Goal: Use online tool/utility: Utilize a website feature to perform a specific function

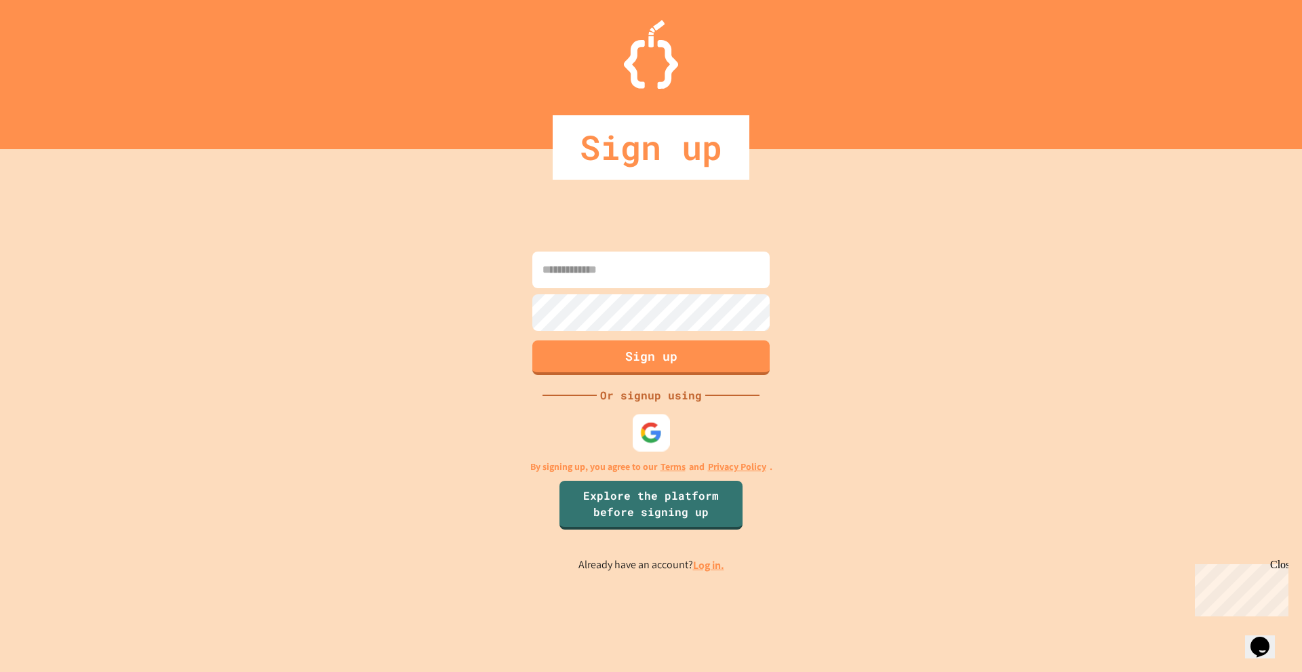
click at [649, 428] on img at bounding box center [651, 432] width 22 height 22
click at [701, 567] on link "Log in." at bounding box center [708, 565] width 31 height 14
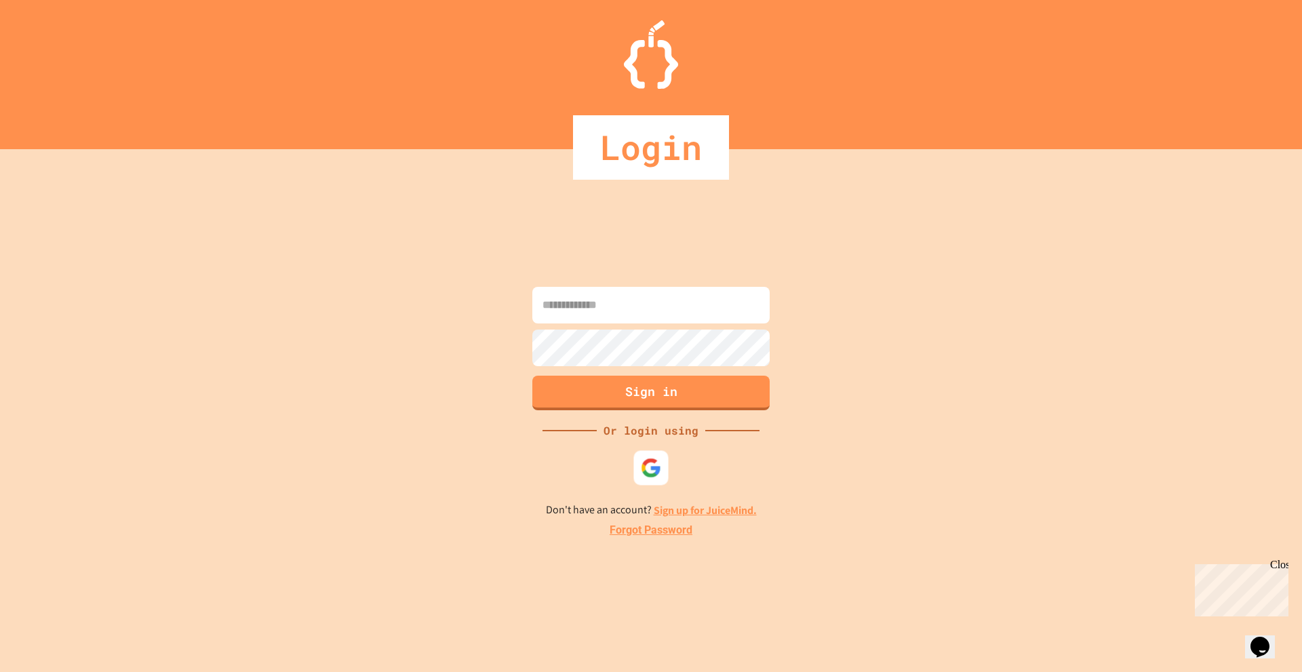
click at [660, 460] on img at bounding box center [651, 467] width 21 height 21
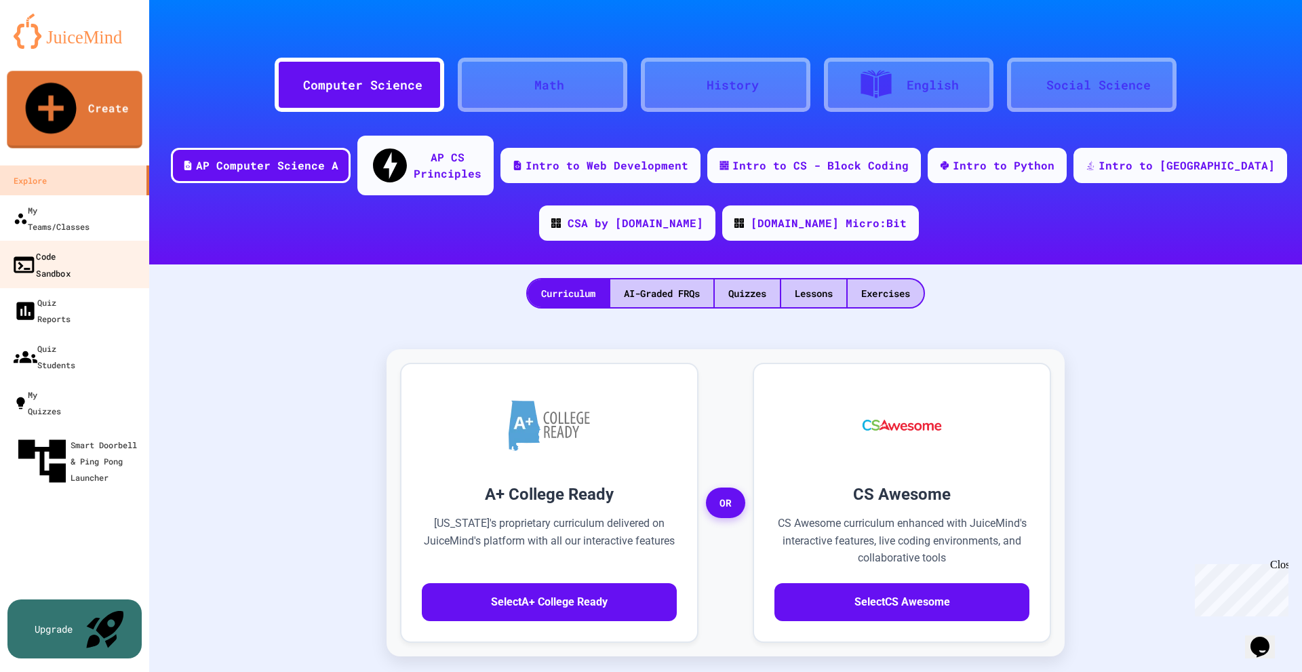
click at [94, 241] on link "Code Sandbox" at bounding box center [75, 264] width 154 height 47
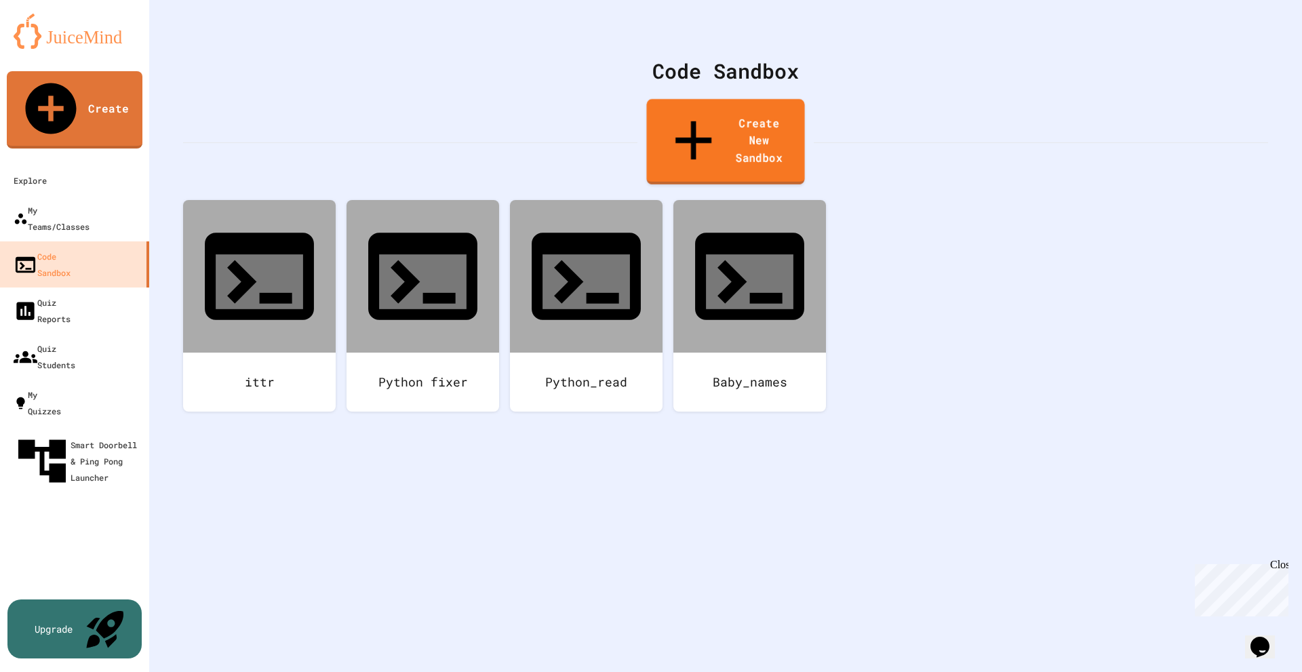
click at [761, 111] on link "Create New Sandbox" at bounding box center [726, 141] width 158 height 85
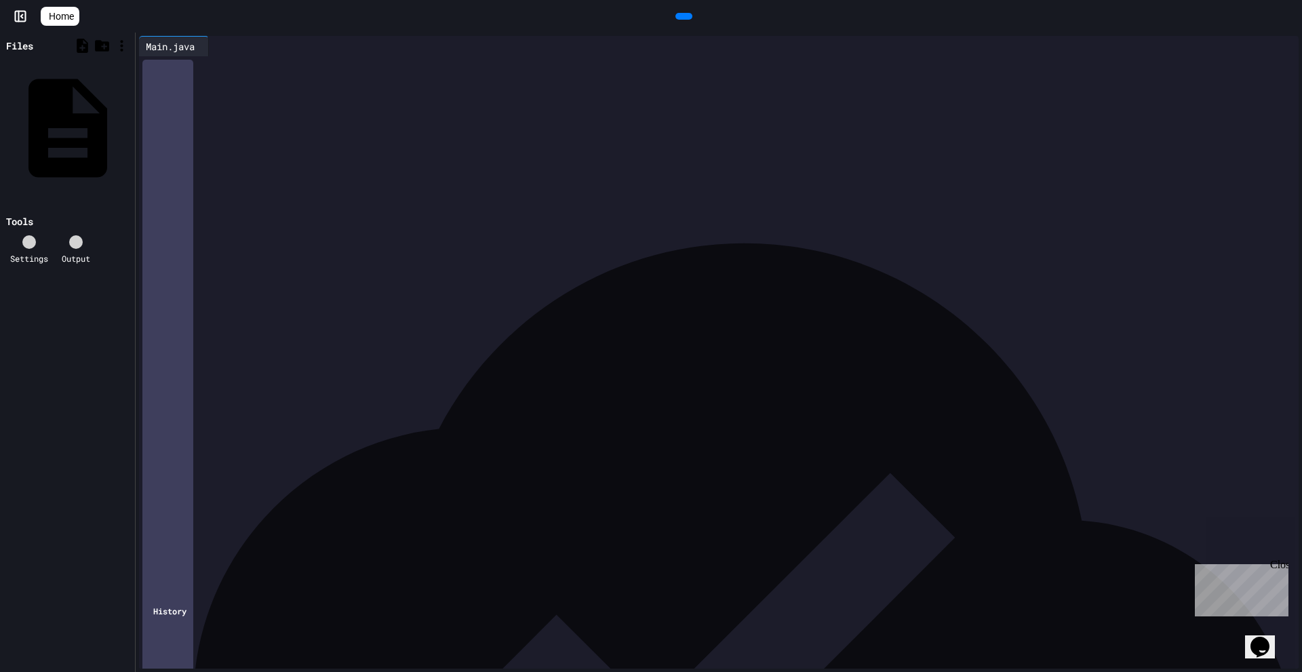
click at [329, 129] on div "**********" at bounding box center [728, 92] width 1139 height 73
